Goal: Information Seeking & Learning: Learn about a topic

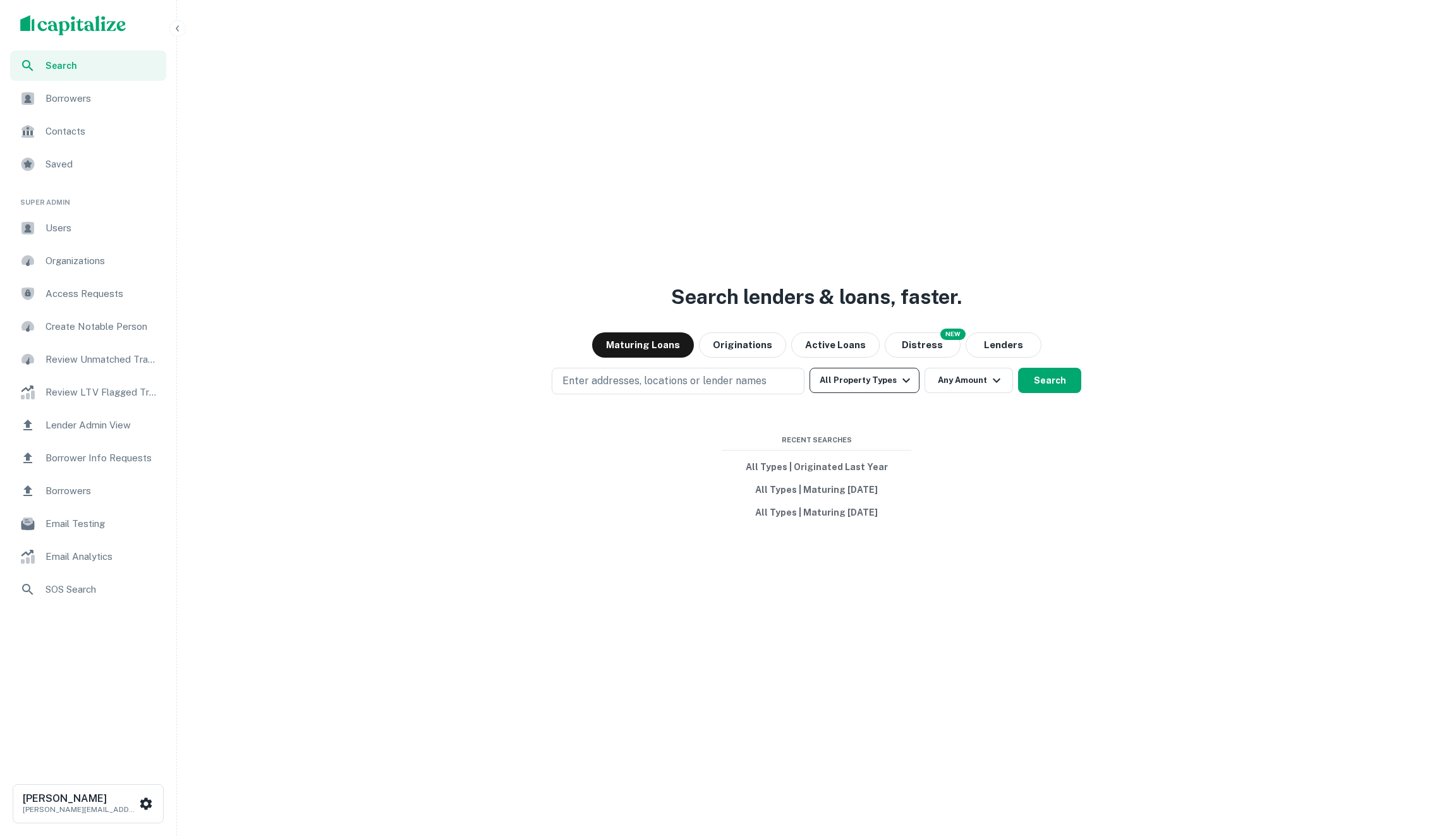
click at [871, 375] on button "All Property Types" at bounding box center [865, 380] width 110 height 26
click at [791, 466] on button "All Types | Originated Last Year" at bounding box center [817, 467] width 190 height 23
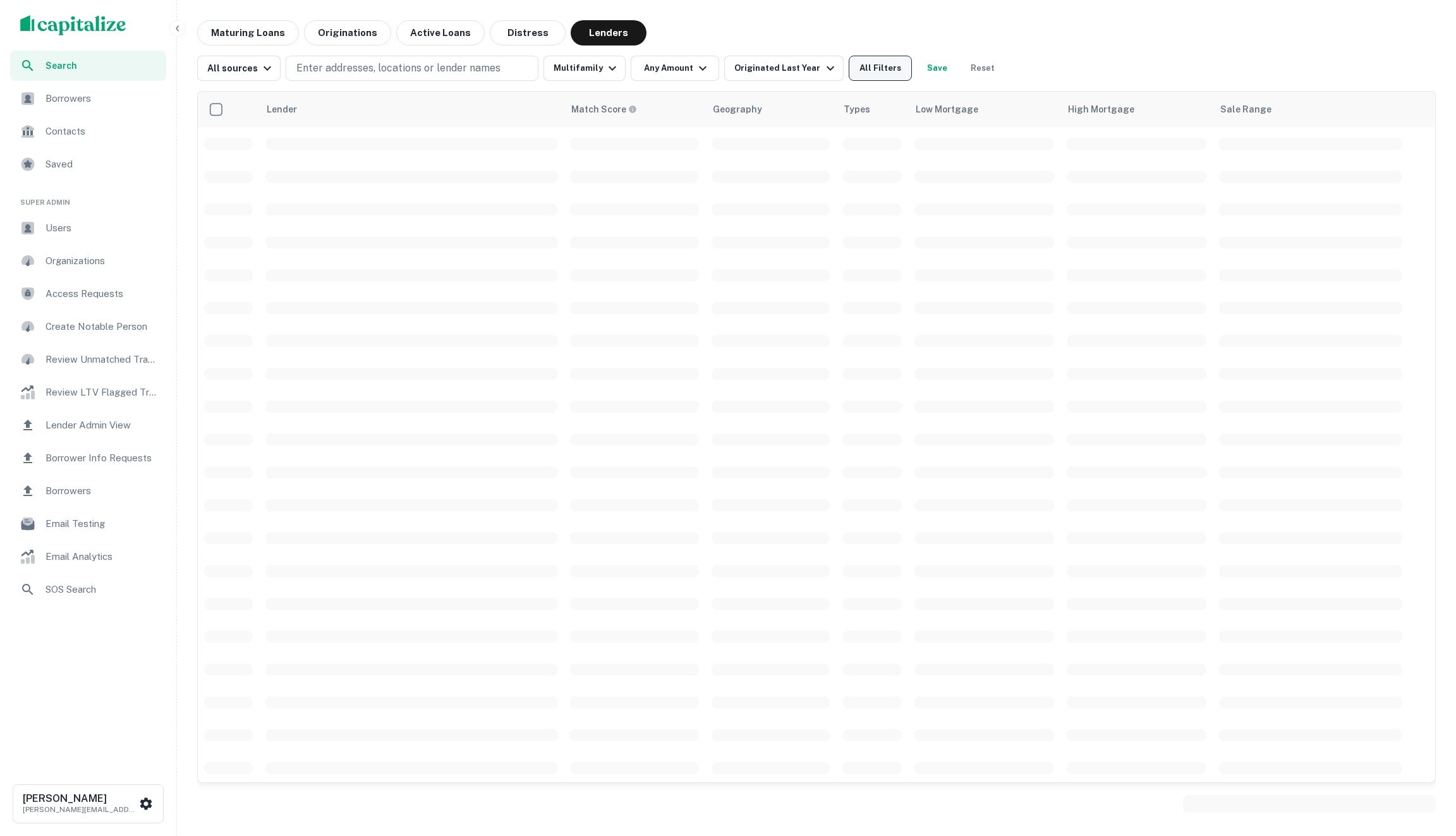
click at [882, 73] on button "All Filters" at bounding box center [880, 68] width 64 height 26
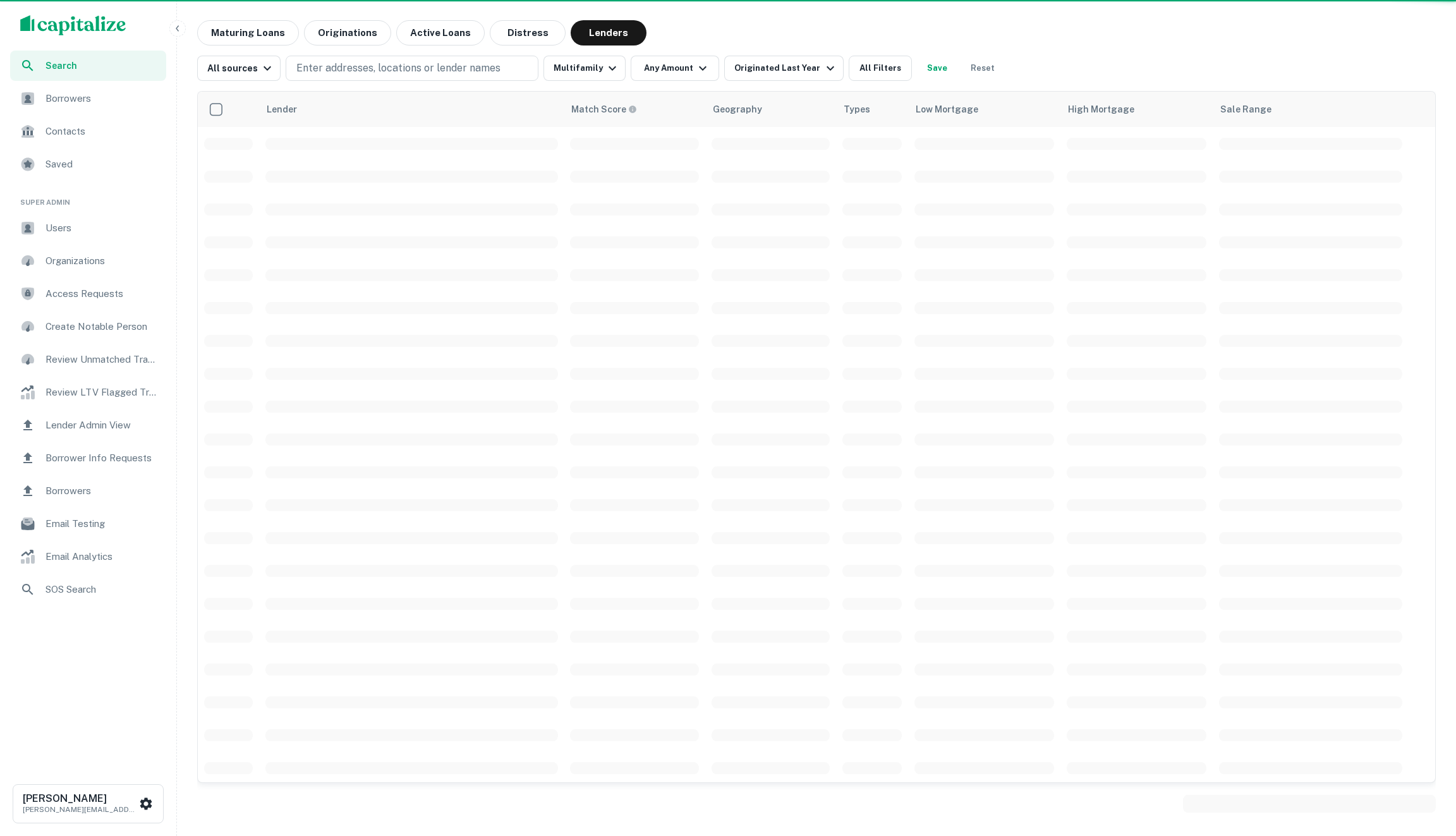
click at [872, 167] on td at bounding box center [872, 176] width 72 height 33
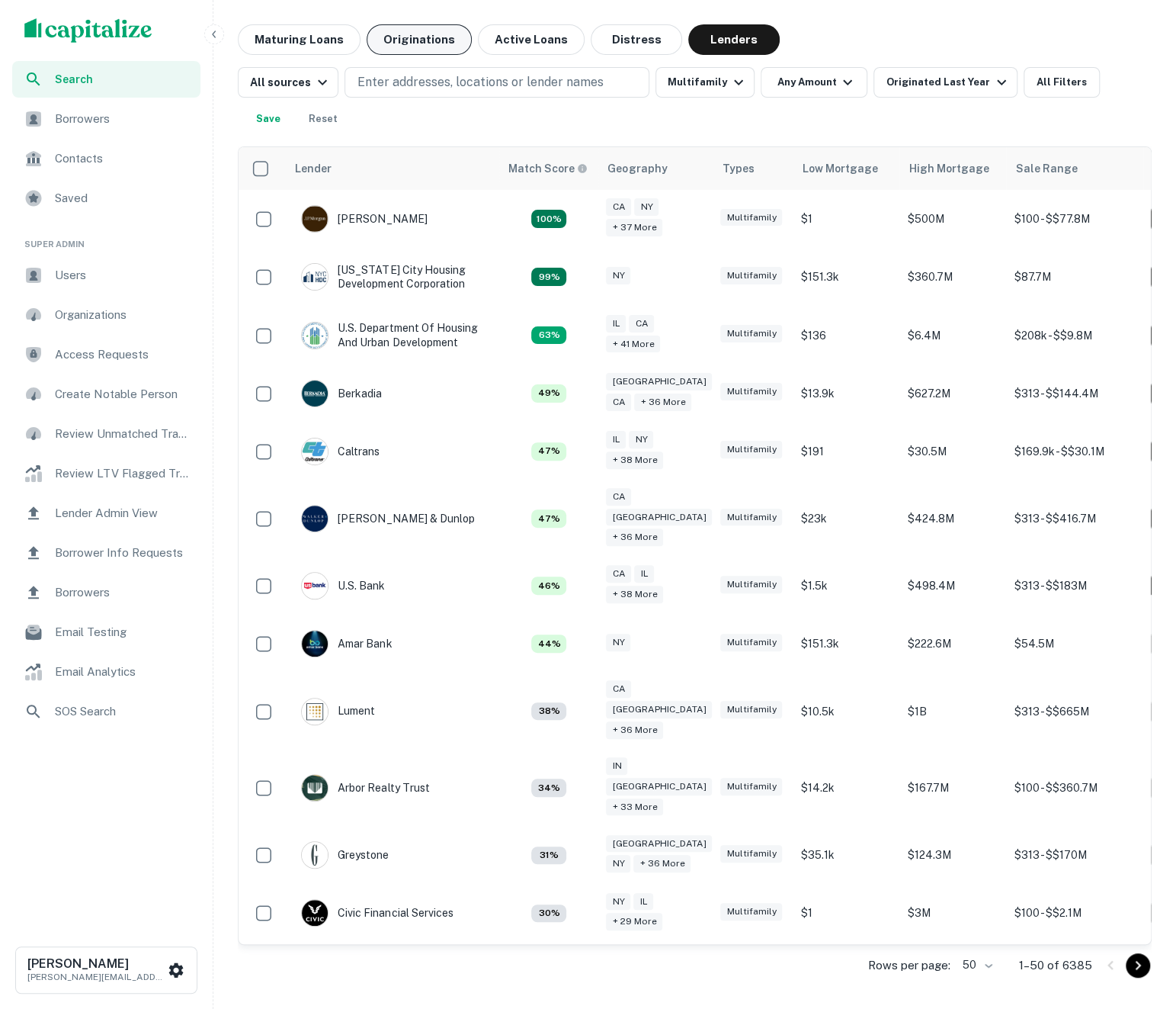
click at [416, 47] on button "Originations" at bounding box center [420, 40] width 105 height 31
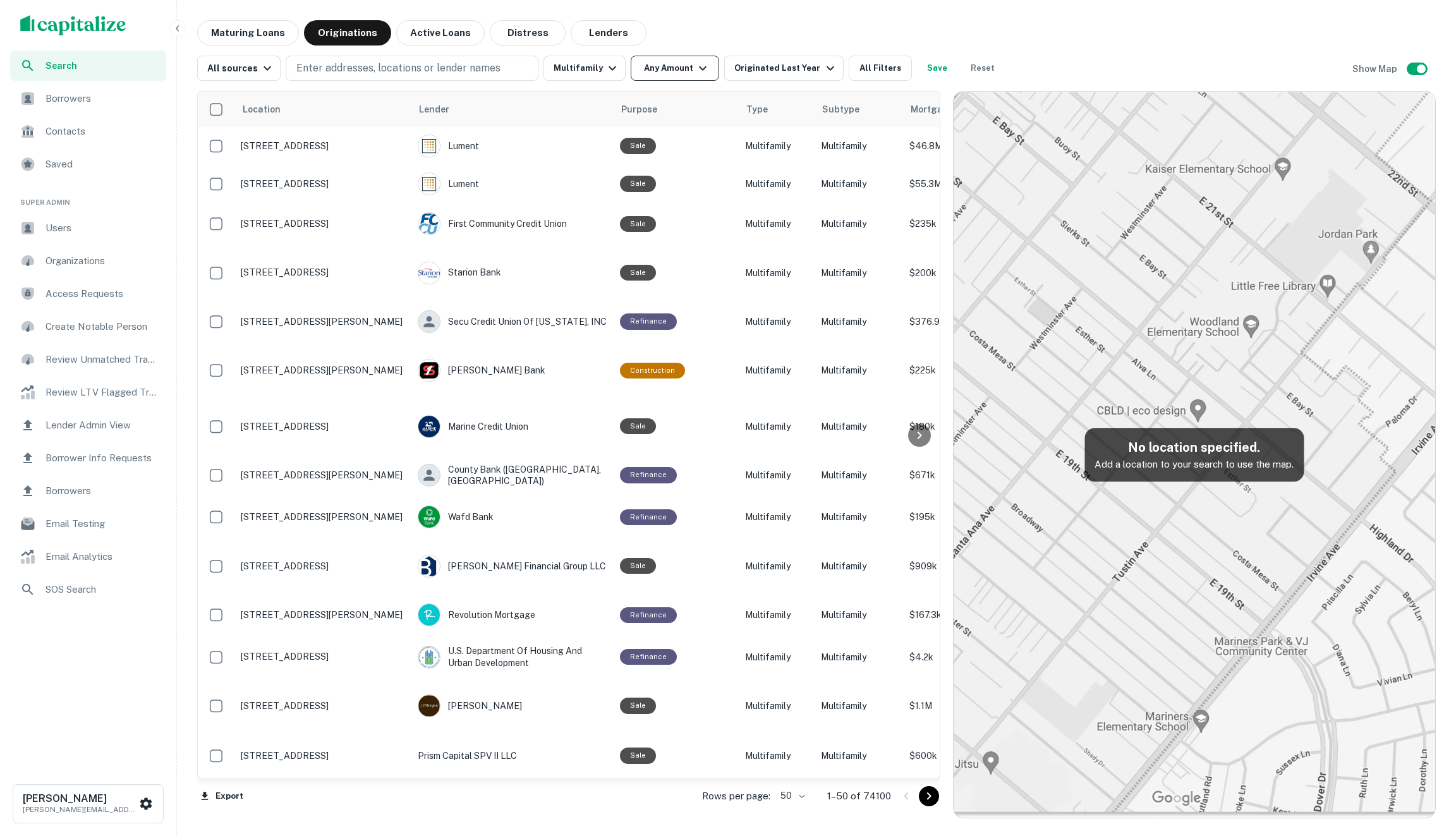
click at [695, 71] on icon "button" at bounding box center [703, 68] width 15 height 15
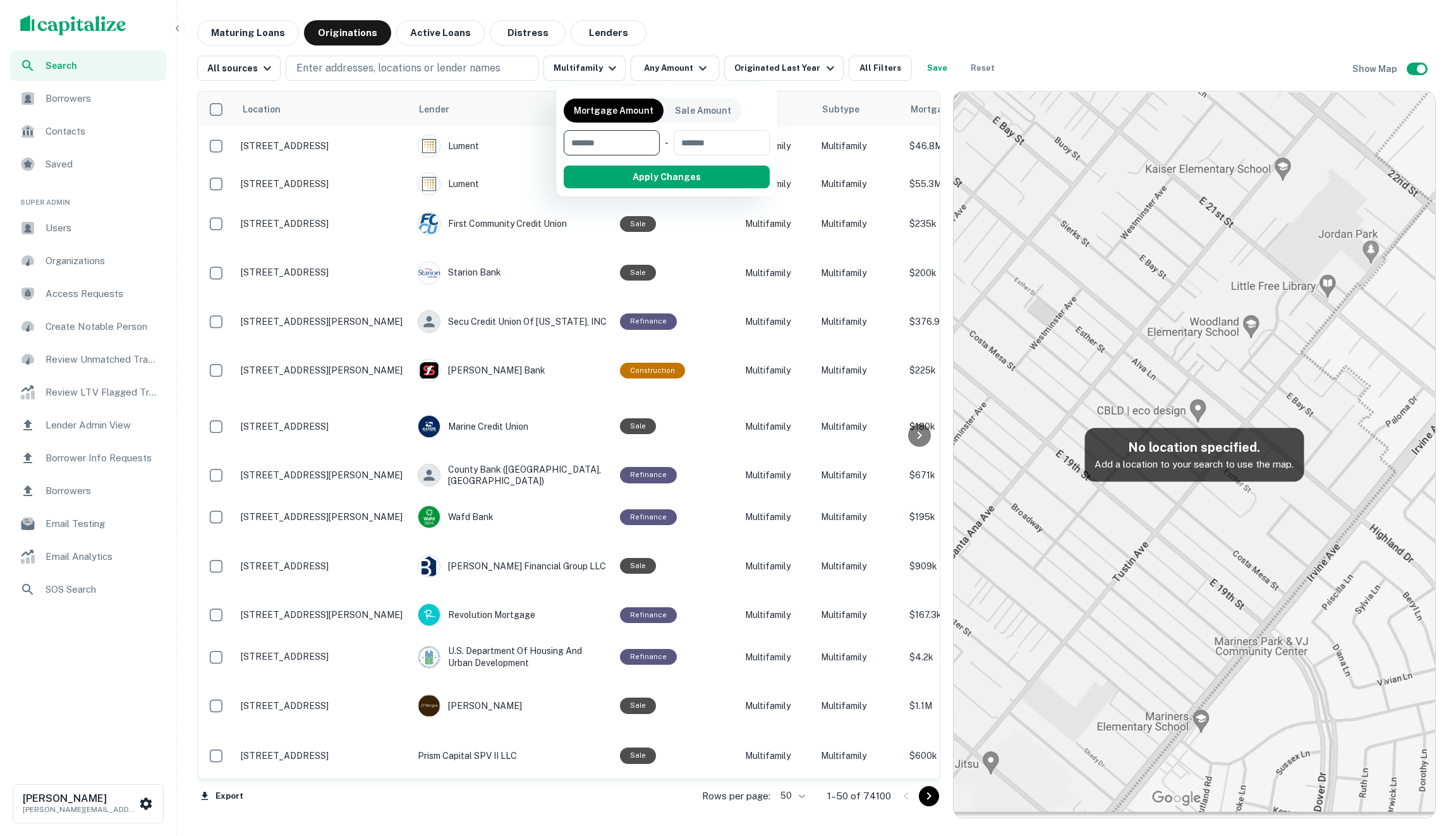
click at [689, 72] on div at bounding box center [728, 418] width 1456 height 836
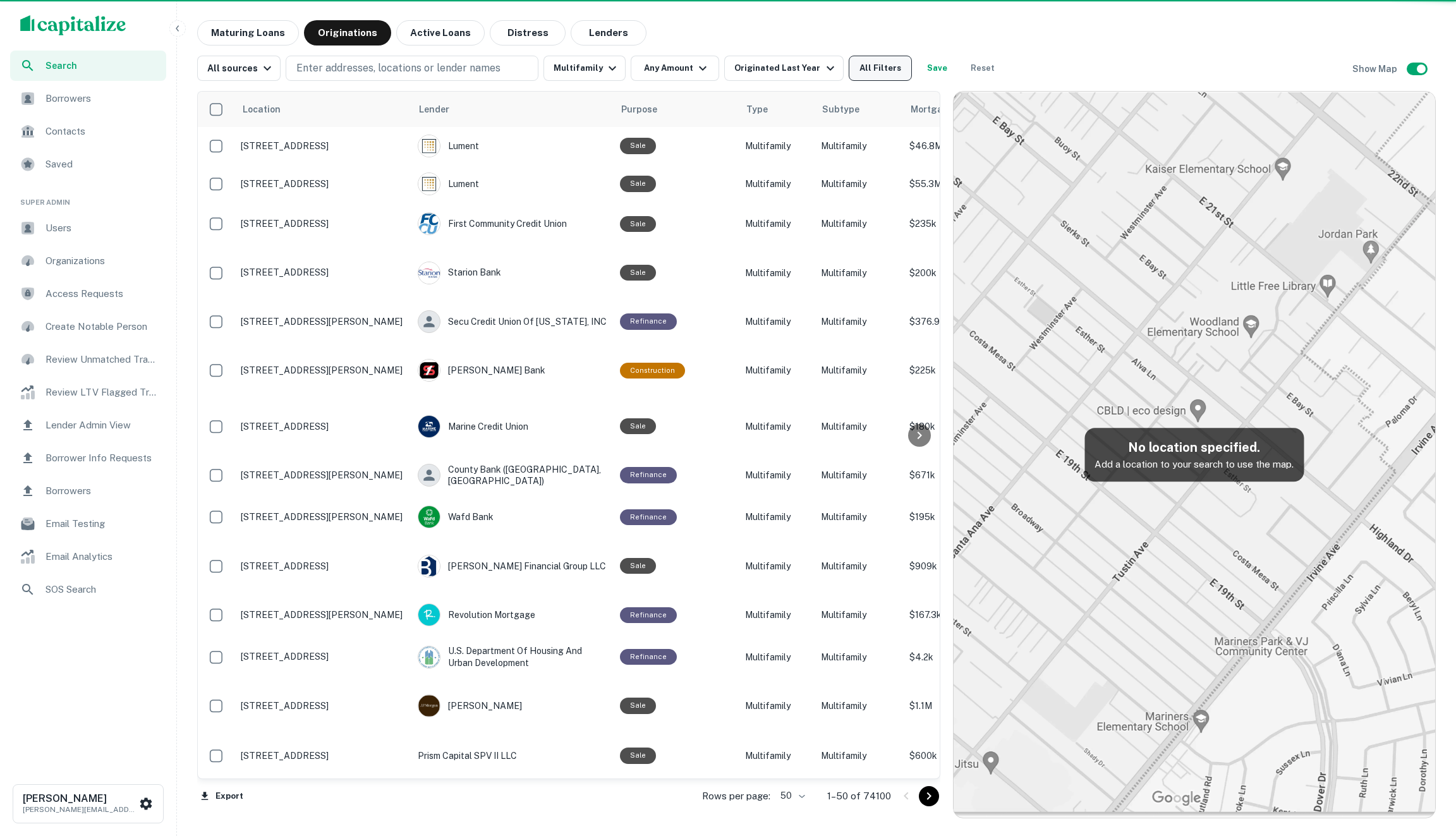
click at [865, 72] on button "All Filters" at bounding box center [880, 68] width 64 height 26
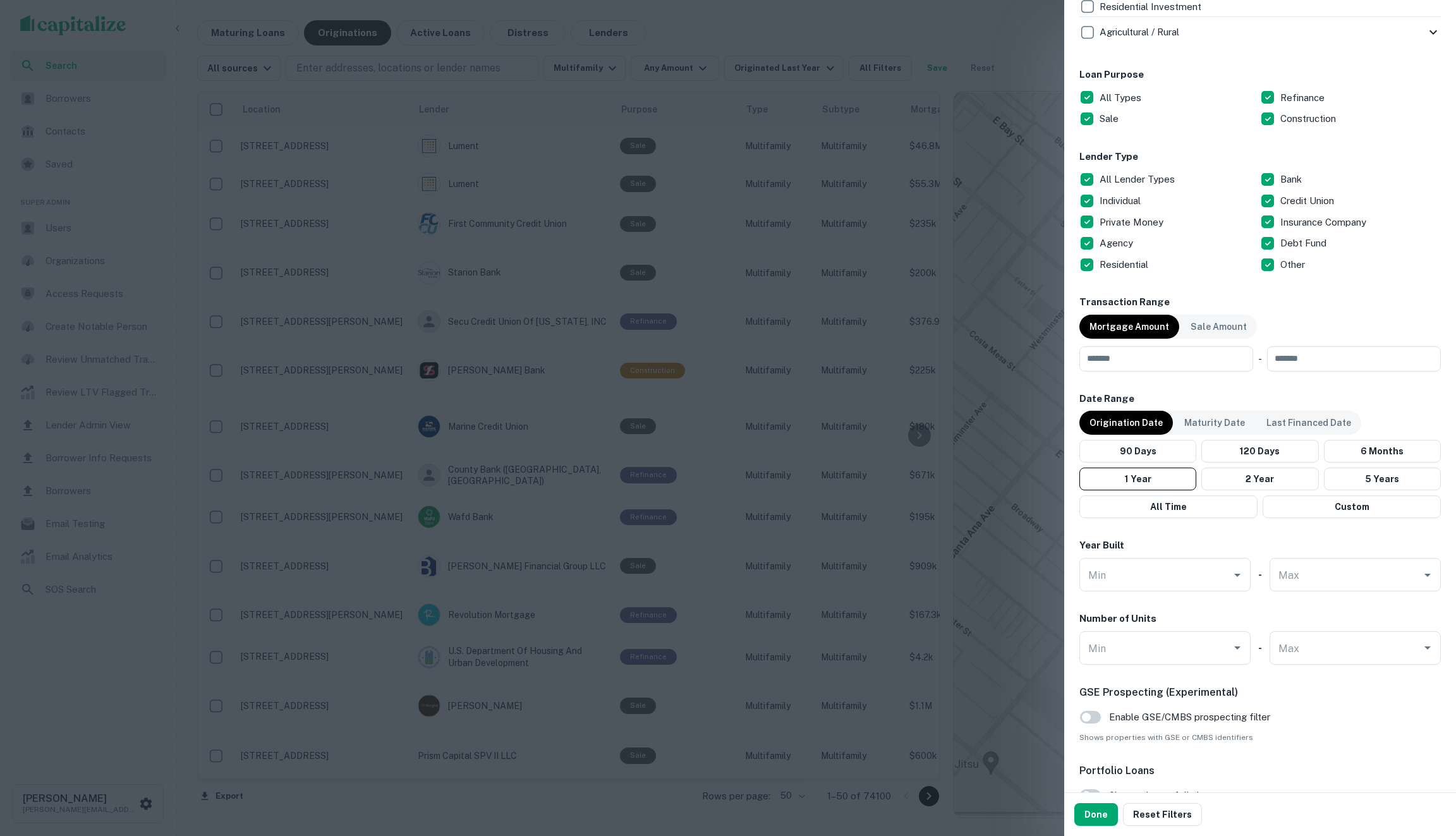
scroll to position [939, 0]
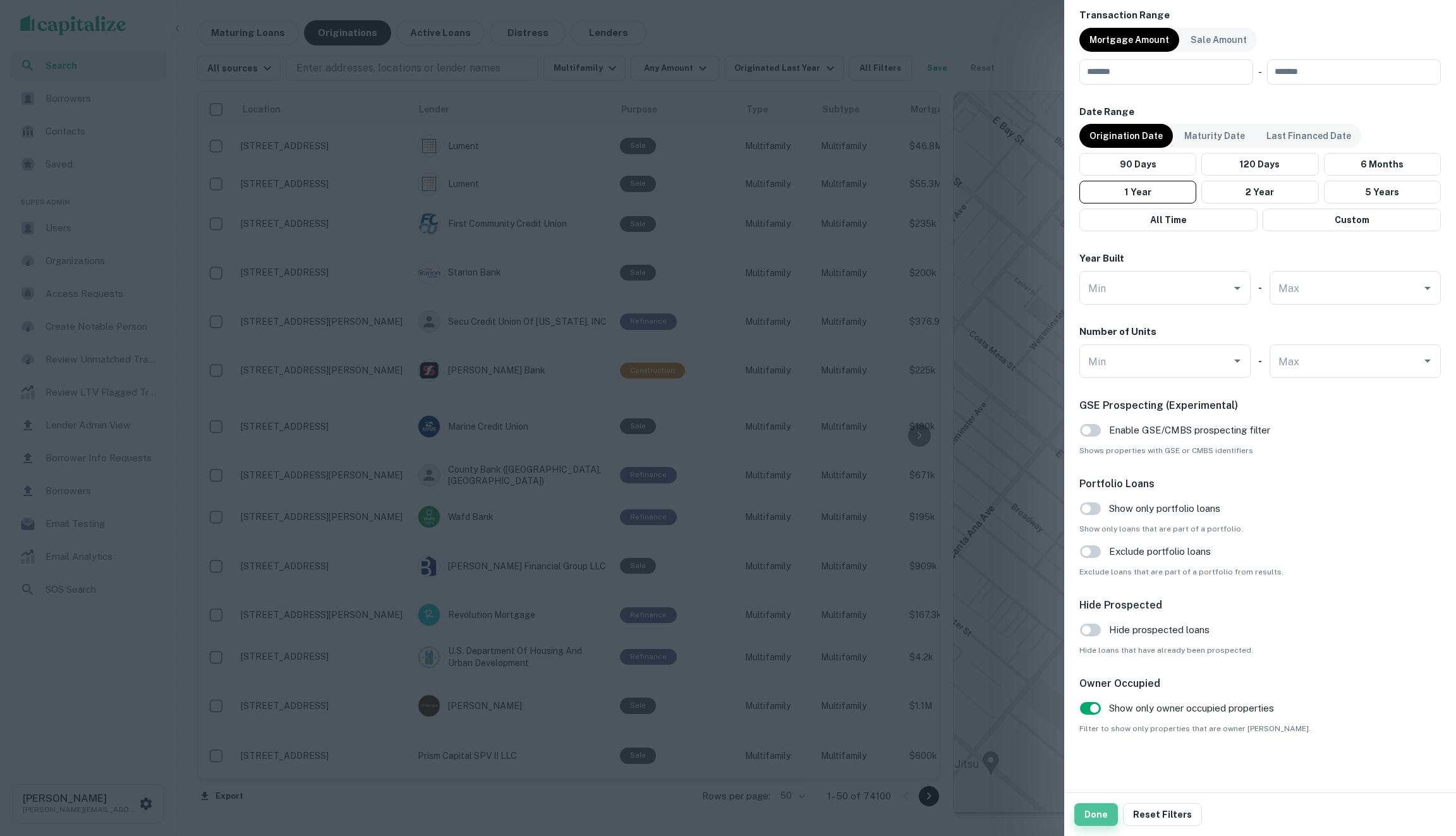
click at [975, 813] on button "Done" at bounding box center [1096, 815] width 44 height 23
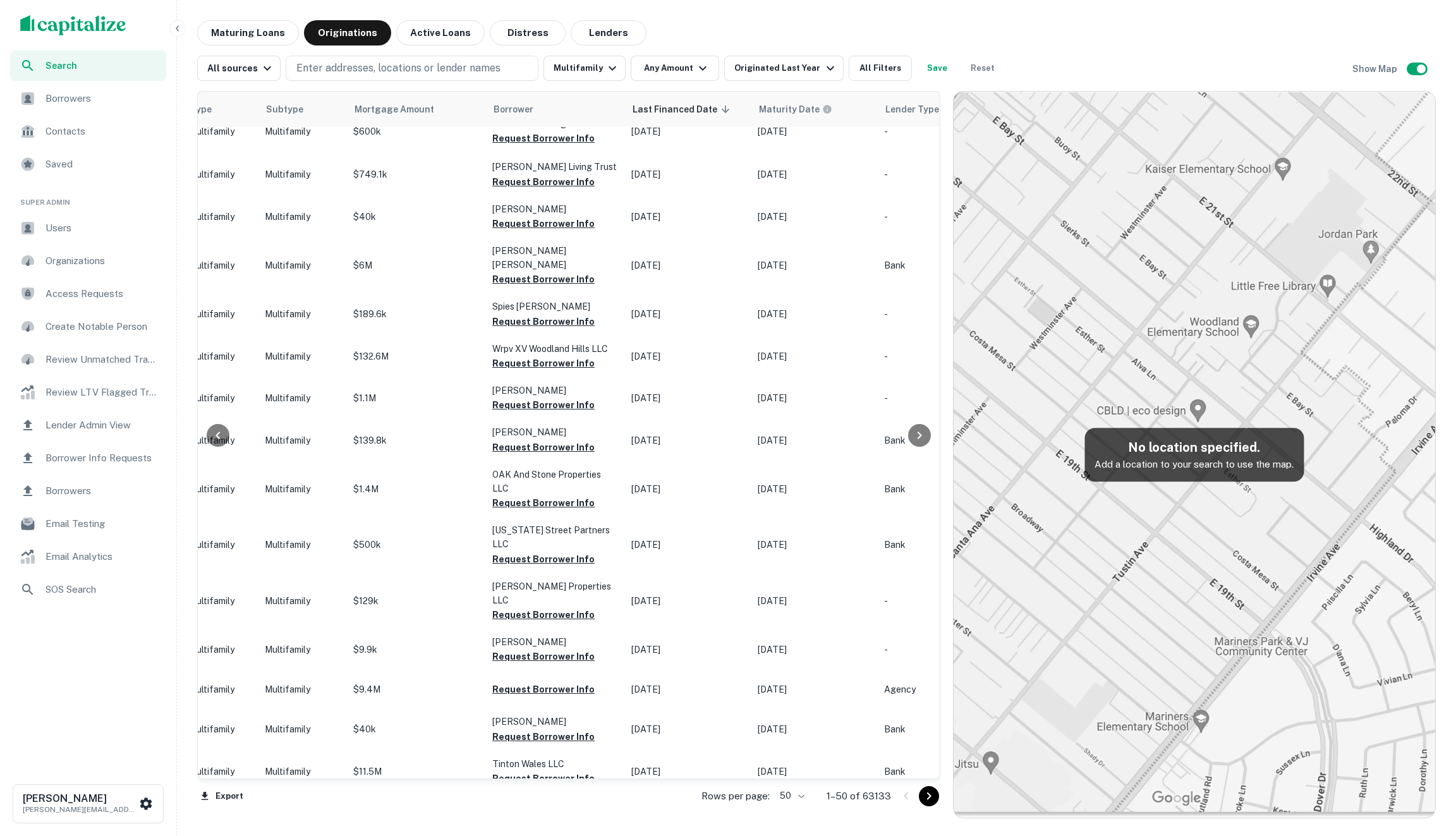
scroll to position [1473, 556]
